Goal: Book appointment/travel/reservation

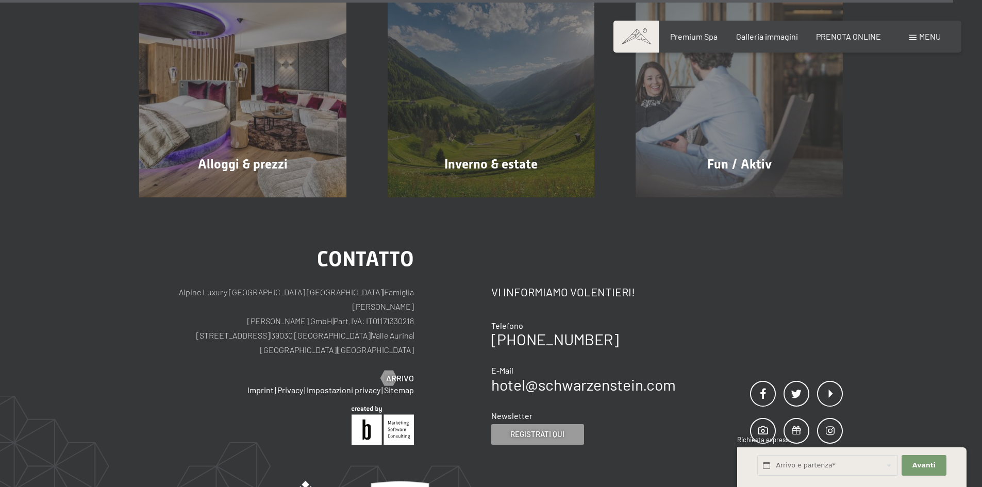
scroll to position [5089, 0]
click at [922, 39] on span "Menu" at bounding box center [930, 36] width 22 height 10
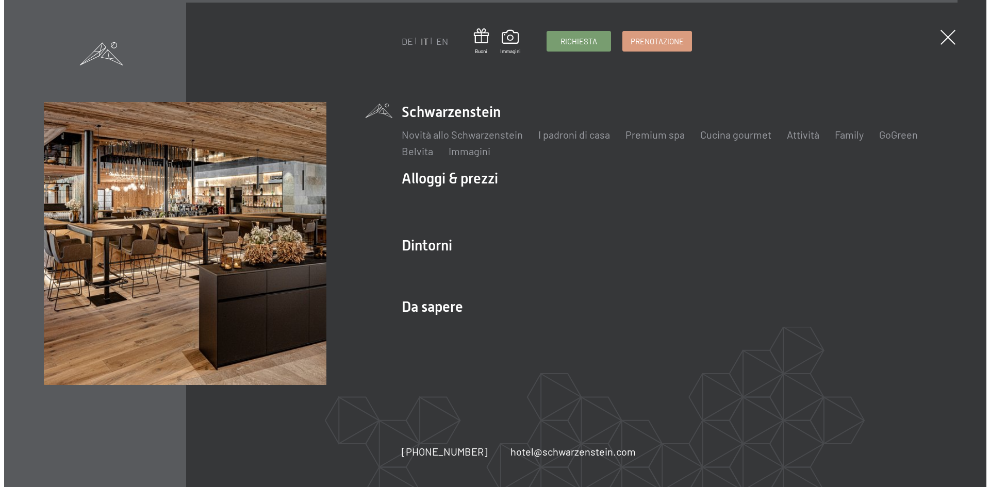
scroll to position [5112, 0]
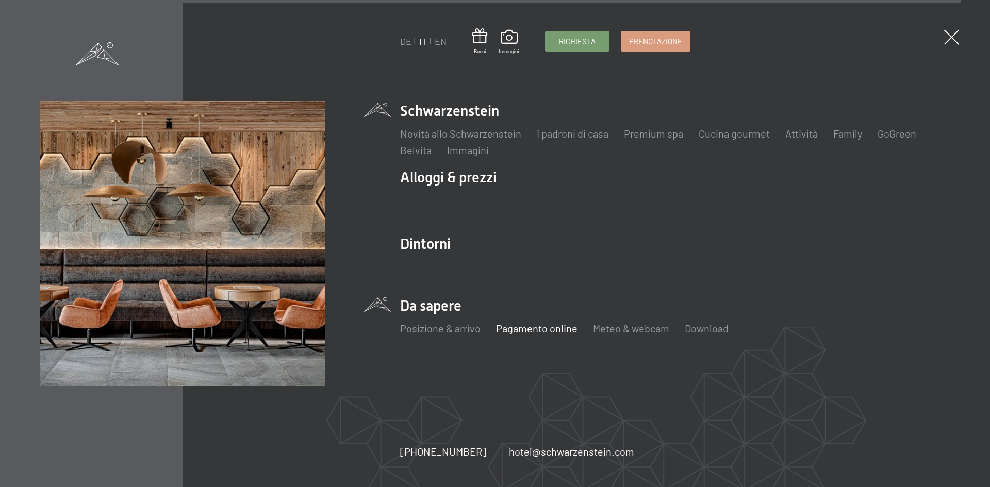
click at [514, 332] on link "Pagamento online" at bounding box center [536, 328] width 81 height 12
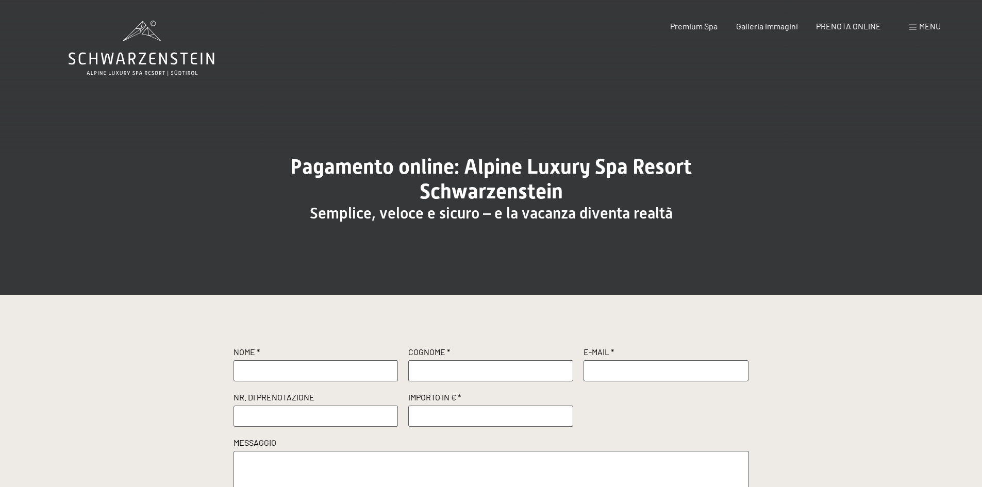
click at [914, 30] on div "Menu" at bounding box center [925, 26] width 31 height 11
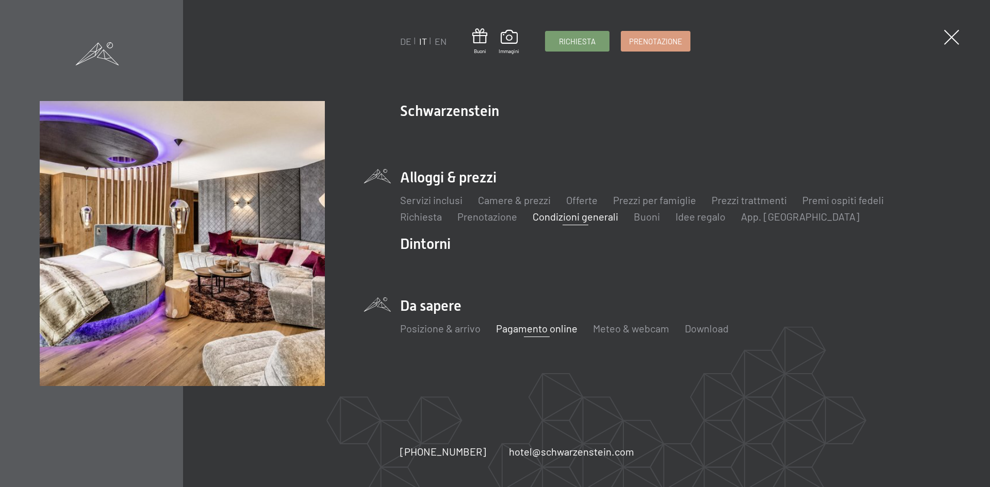
click at [546, 218] on link "Condizioni generali" at bounding box center [576, 216] width 86 height 12
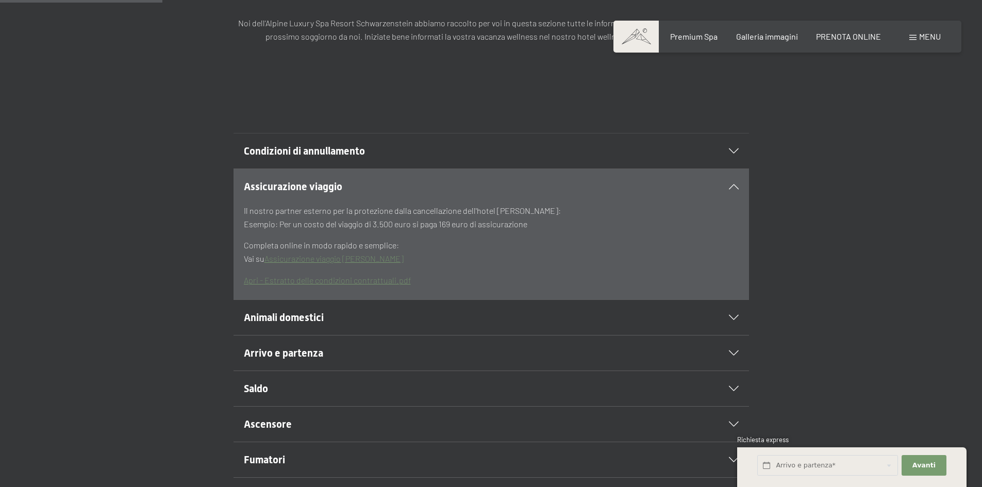
scroll to position [361, 0]
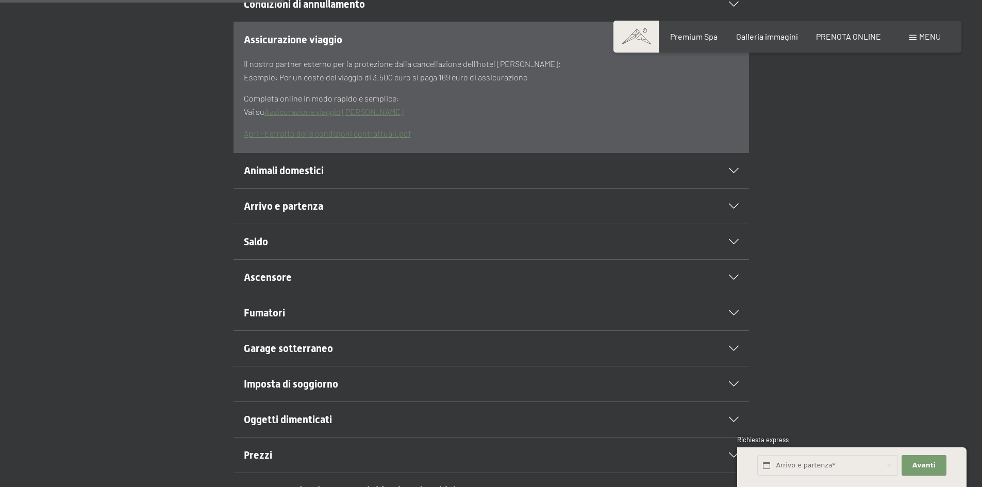
click at [360, 356] on h2 "Garage sotterraneo" at bounding box center [467, 348] width 446 height 14
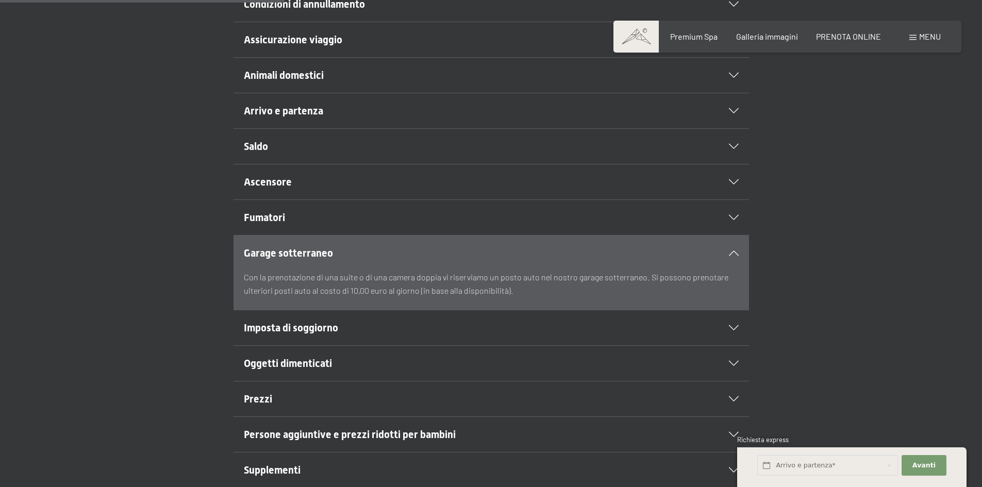
click at [390, 250] on h2 "Garage sotterraneo" at bounding box center [467, 253] width 446 height 14
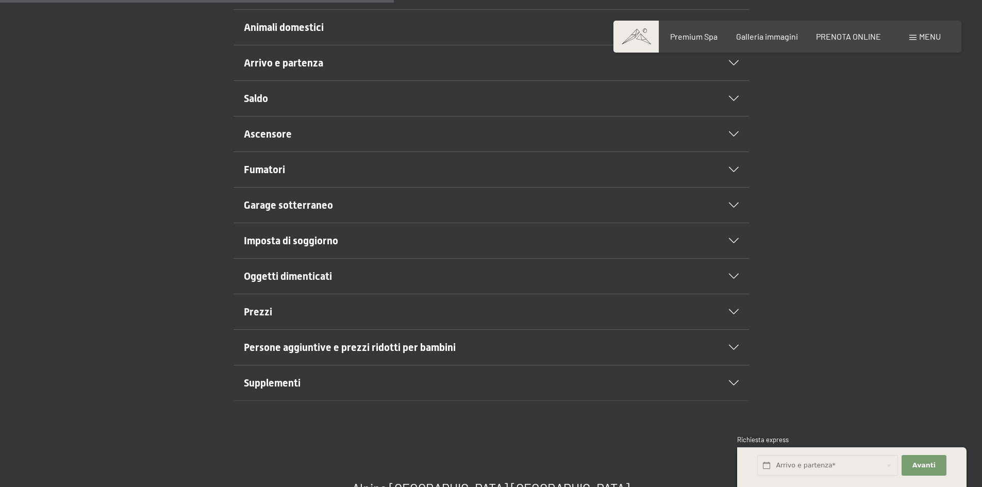
scroll to position [464, 0]
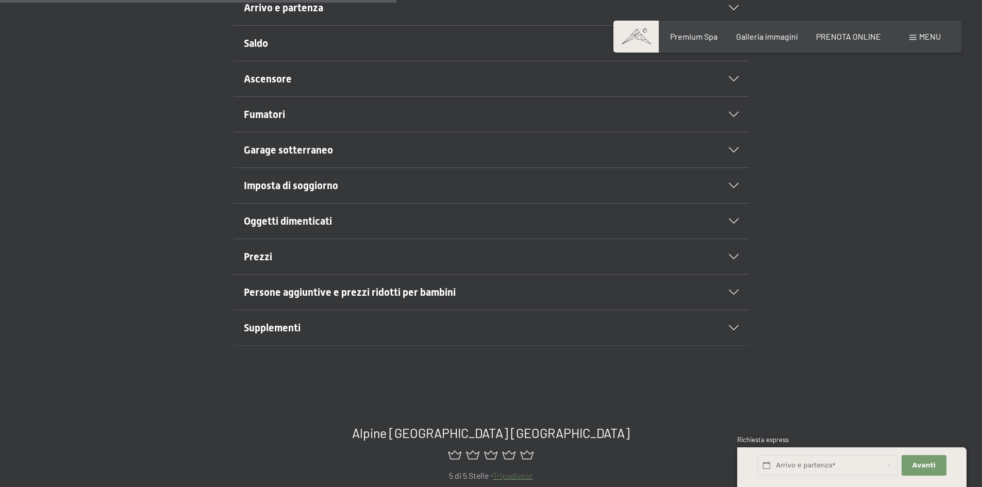
click at [305, 255] on h2 "Prezzi" at bounding box center [467, 257] width 446 height 14
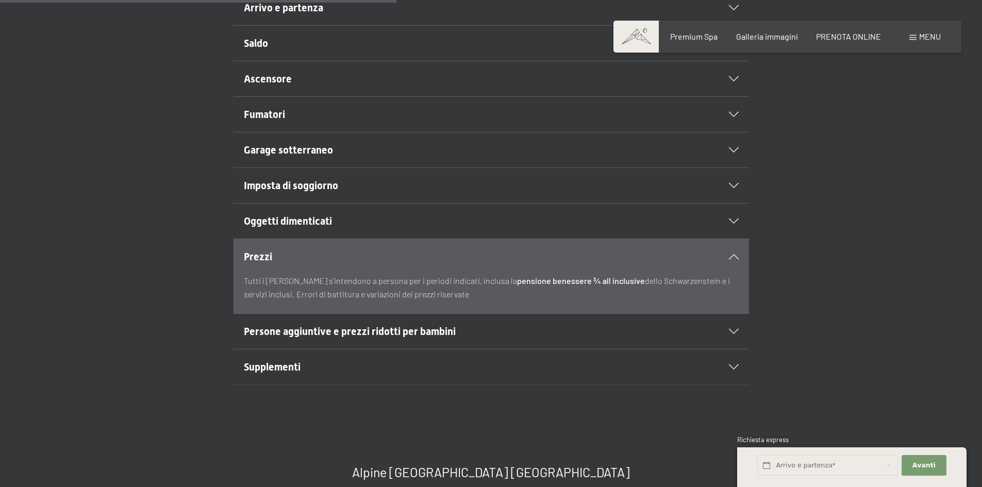
click at [305, 255] on h2 "Prezzi" at bounding box center [467, 257] width 446 height 14
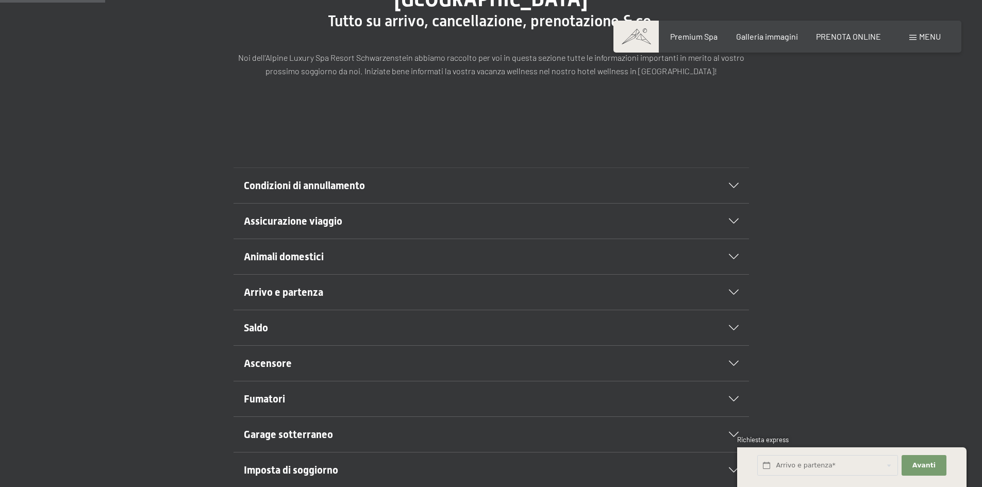
scroll to position [206, 0]
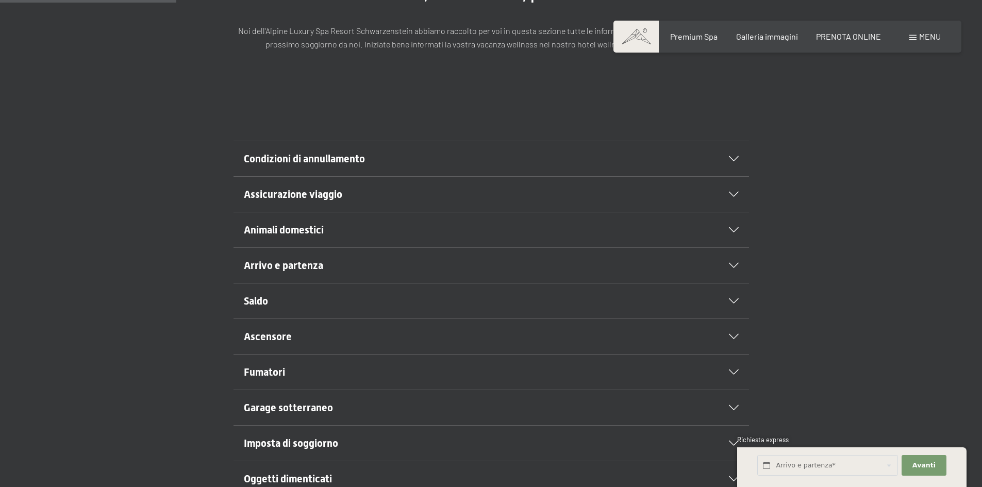
click at [377, 295] on h2 "Saldo" at bounding box center [467, 301] width 446 height 14
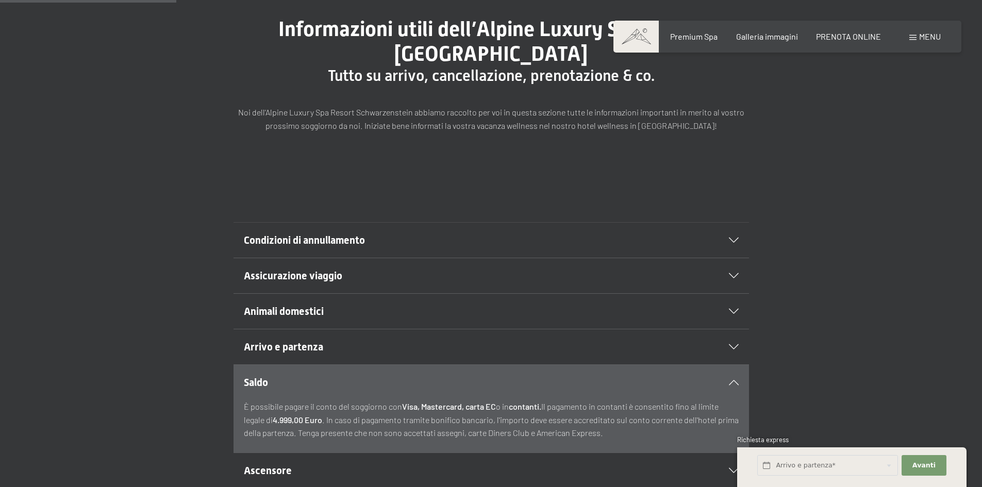
scroll to position [0, 0]
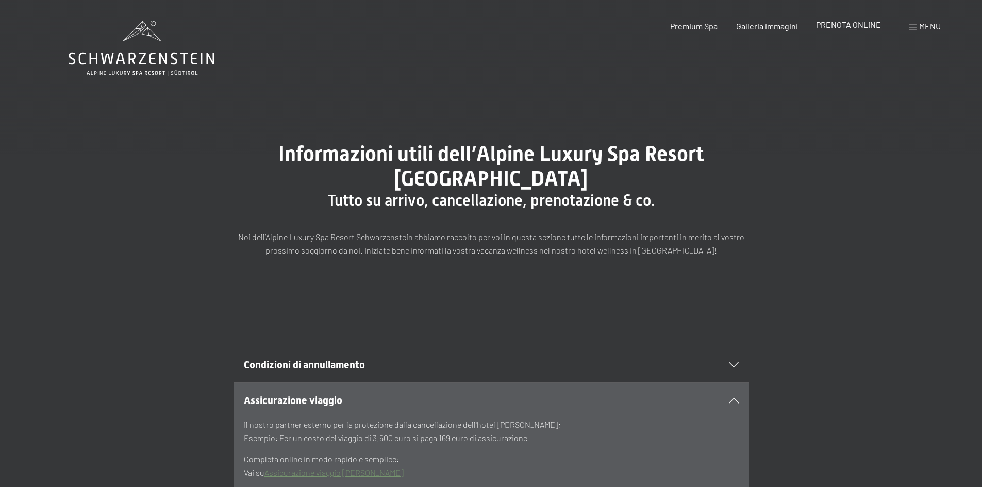
click at [863, 23] on span "PRENOTA ONLINE" at bounding box center [848, 25] width 65 height 10
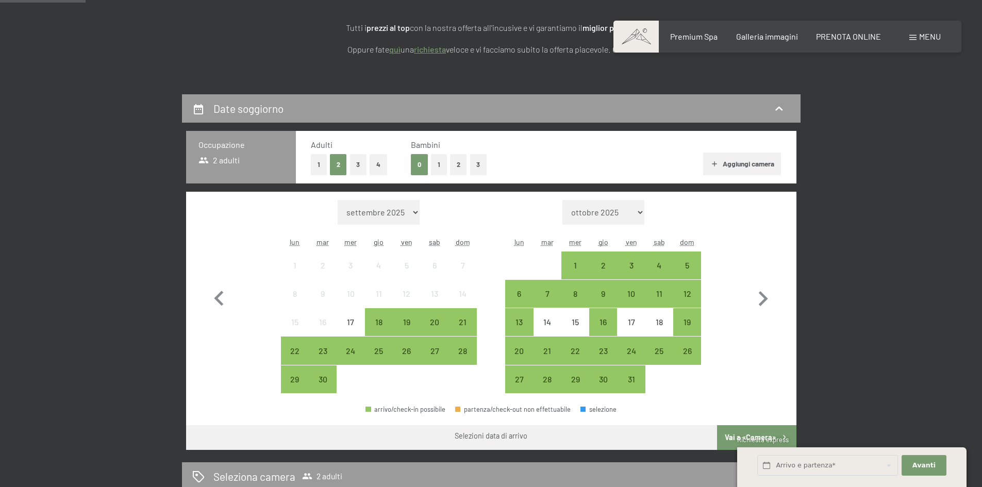
scroll to position [258, 0]
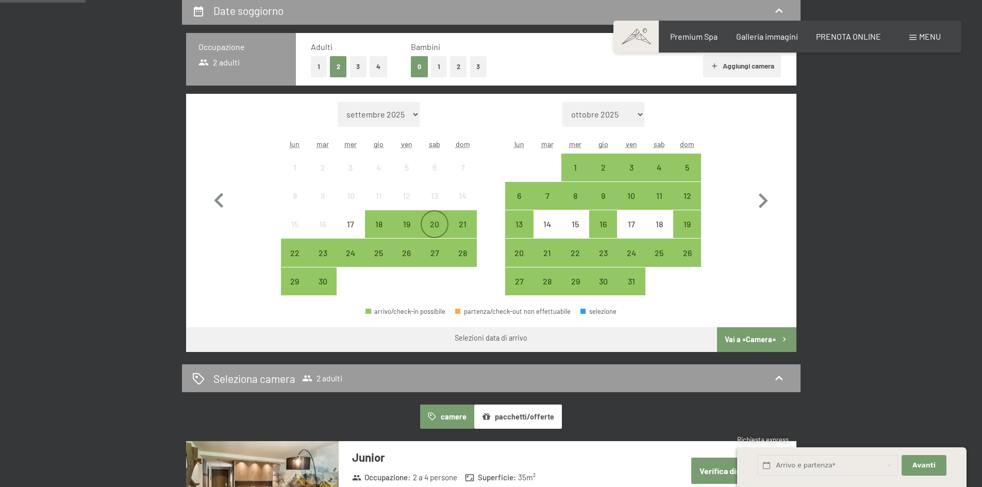
click at [436, 221] on div "20" at bounding box center [435, 233] width 26 height 26
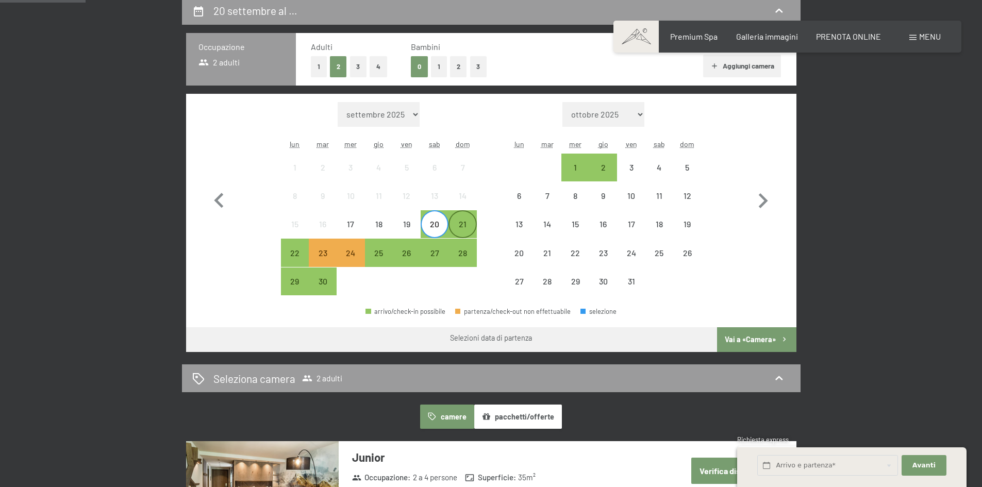
click at [460, 220] on div "21" at bounding box center [463, 233] width 26 height 26
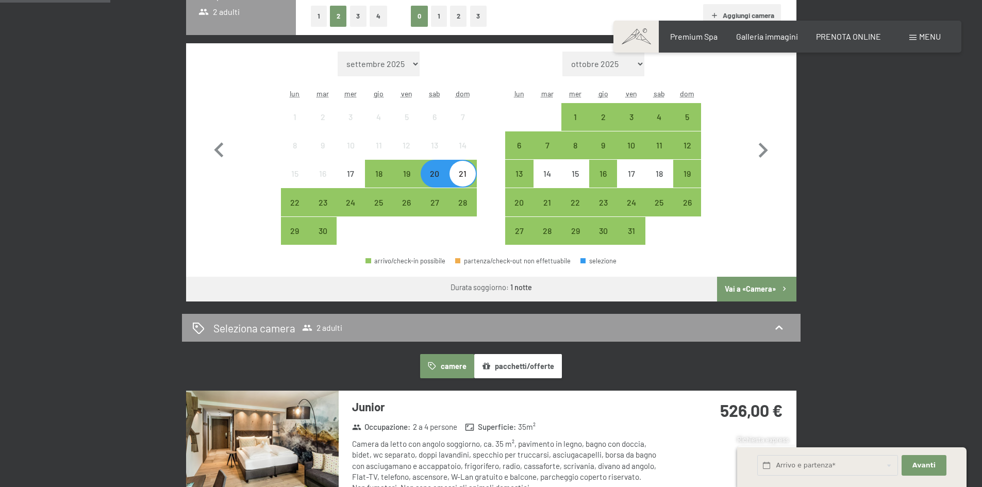
scroll to position [103, 0]
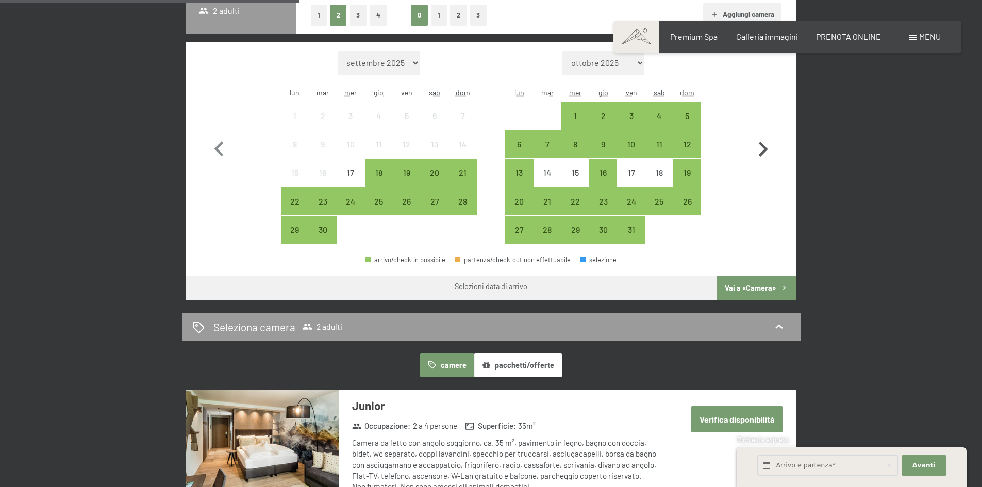
click at [763, 153] on icon "button" at bounding box center [763, 149] width 9 height 15
select select "[DATE]"
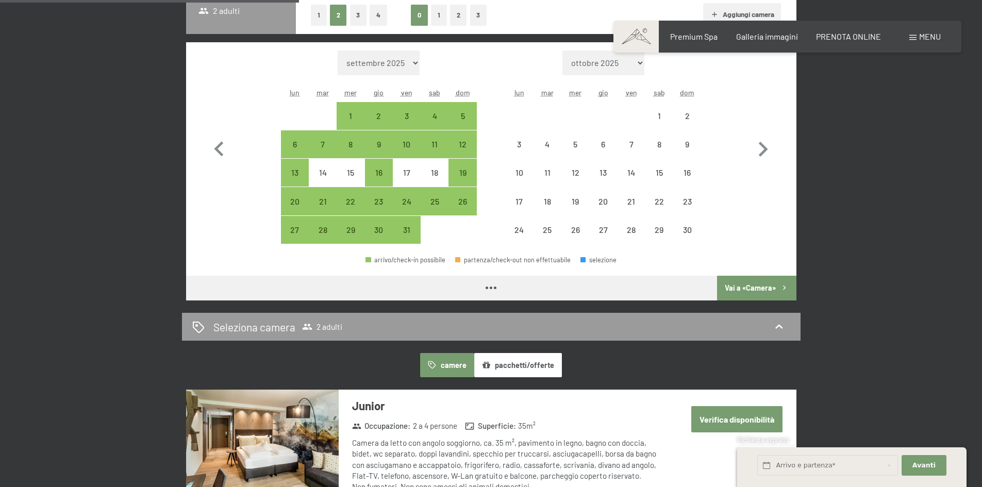
select select "[DATE]"
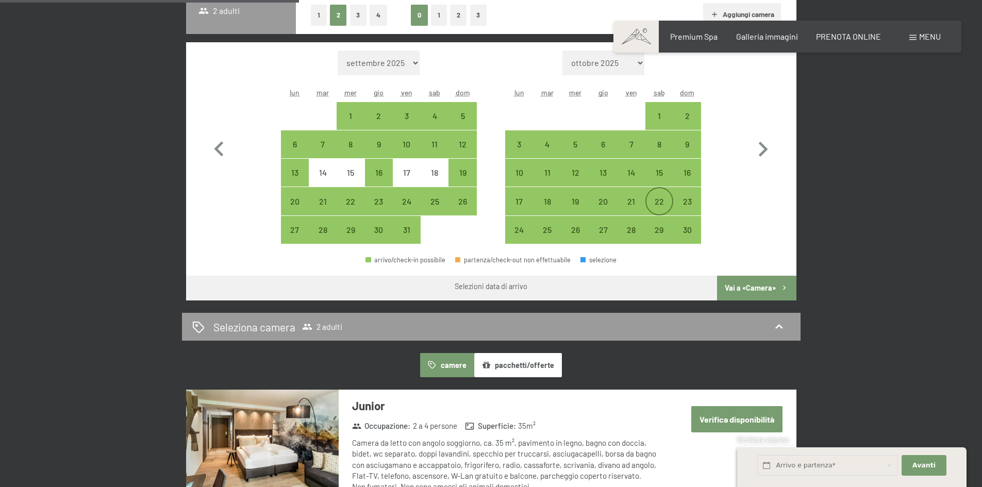
click at [655, 192] on div "22" at bounding box center [660, 201] width 26 height 26
select select "[DATE]"
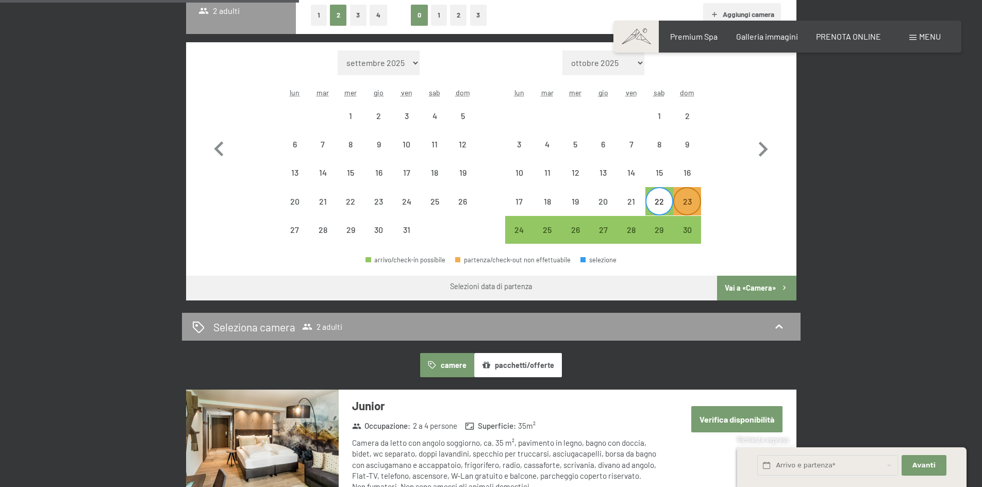
click at [682, 192] on div "23" at bounding box center [688, 201] width 26 height 26
select select "[DATE]"
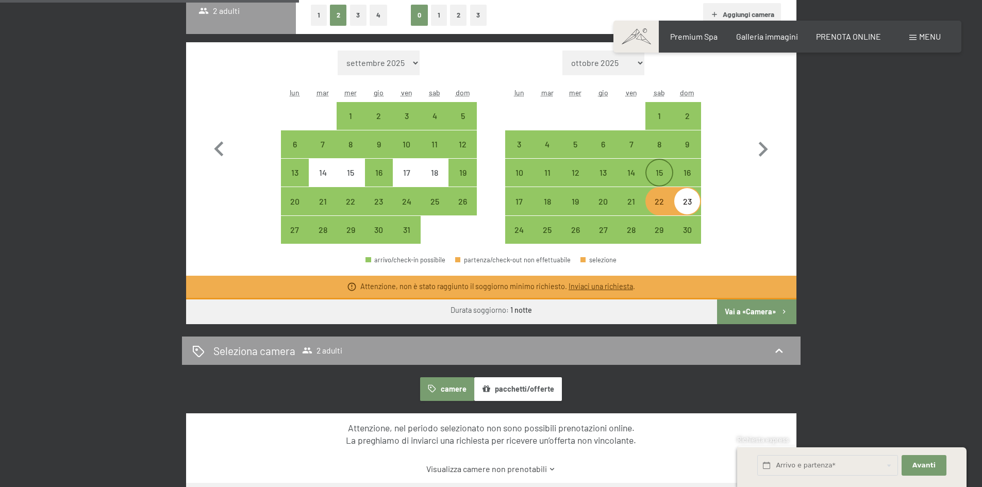
click at [662, 172] on div "15" at bounding box center [660, 182] width 26 height 26
select select "[DATE]"
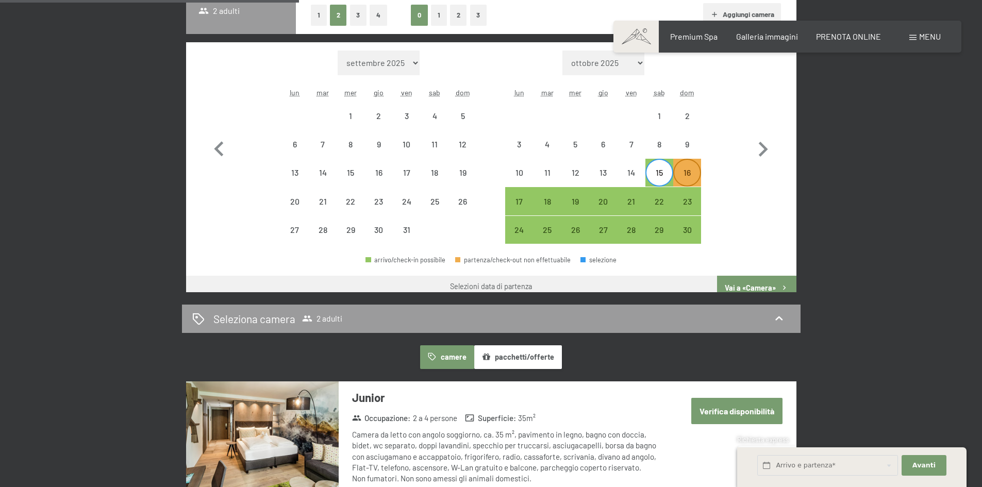
click at [688, 172] on div "16" at bounding box center [688, 182] width 26 height 26
select select "[DATE]"
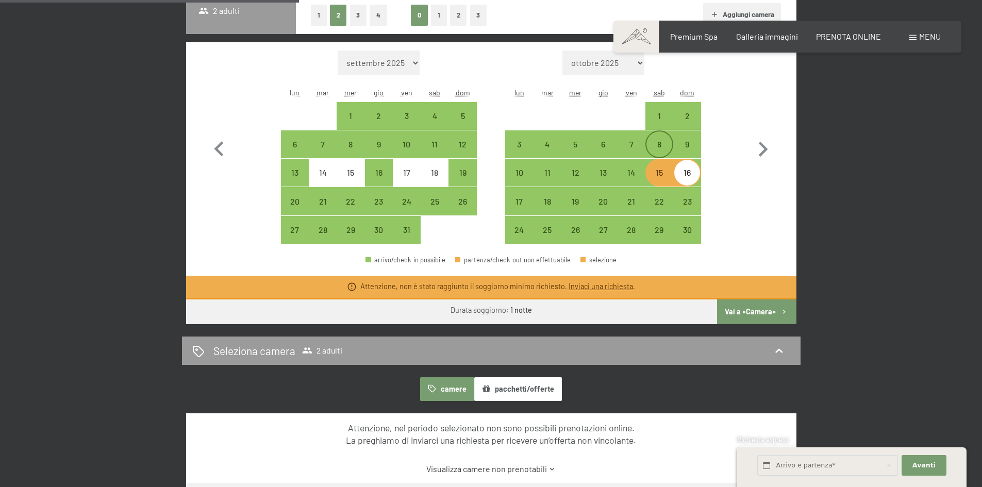
click at [664, 149] on div "8" at bounding box center [660, 153] width 26 height 26
select select "[DATE]"
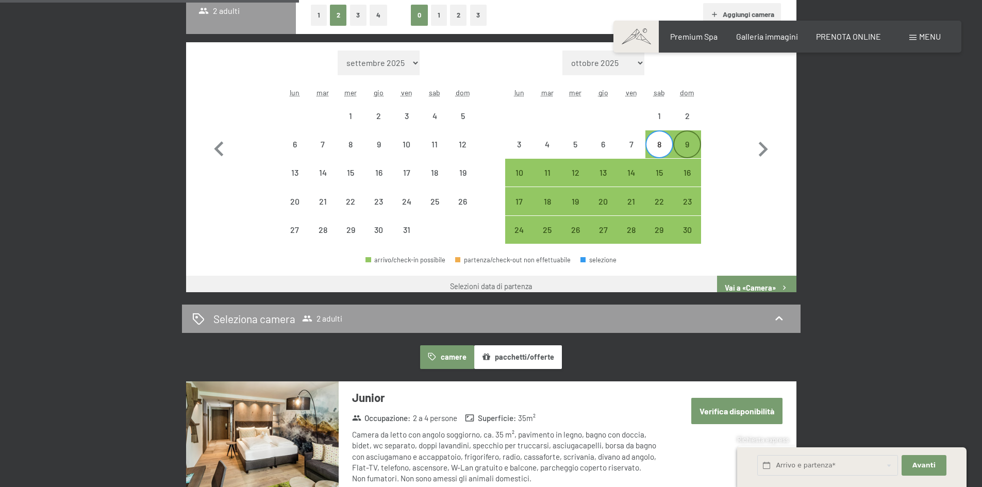
click at [687, 149] on div "9" at bounding box center [688, 153] width 26 height 26
select select "[DATE]"
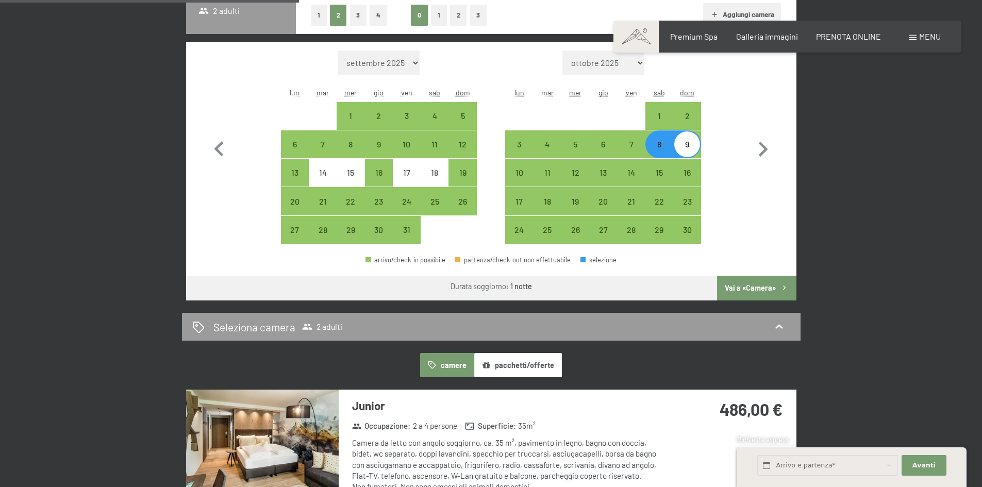
click at [746, 287] on button "Vai a «Camera»" at bounding box center [756, 288] width 79 height 25
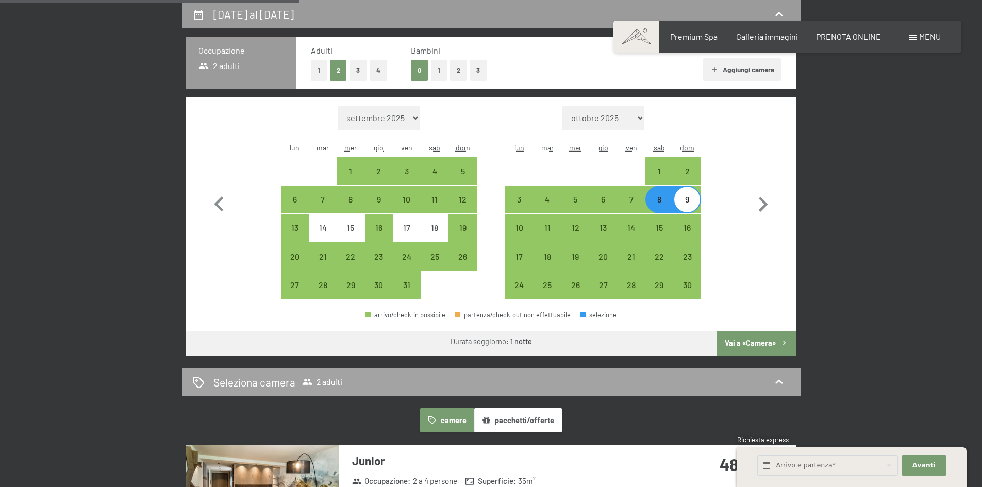
select select "[DATE]"
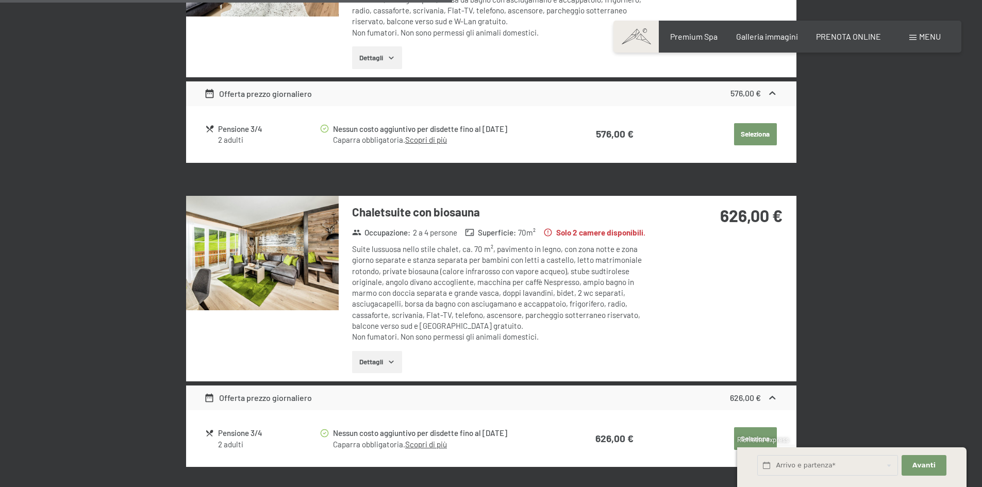
scroll to position [1389, 0]
